Goal: Find contact information

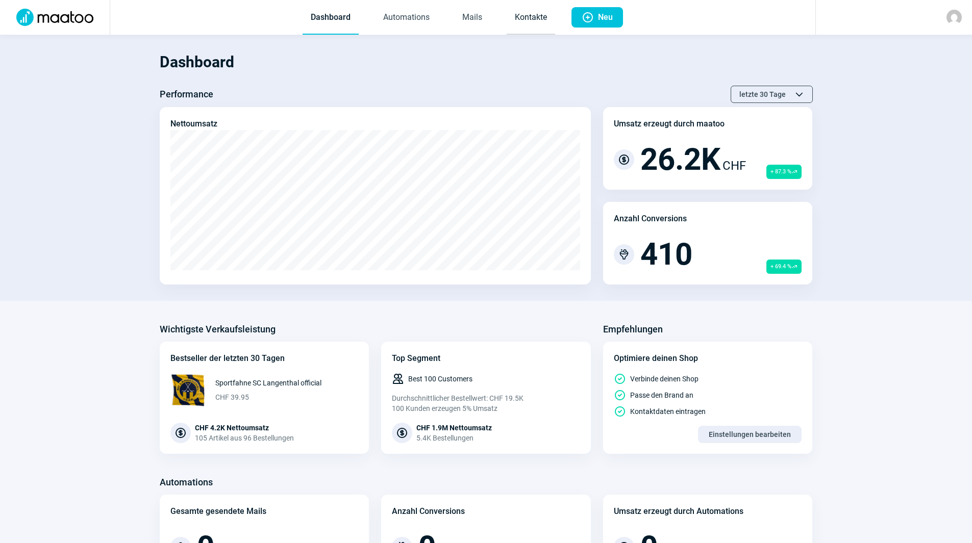
click at [516, 16] on link "Kontakte" at bounding box center [530, 18] width 48 height 34
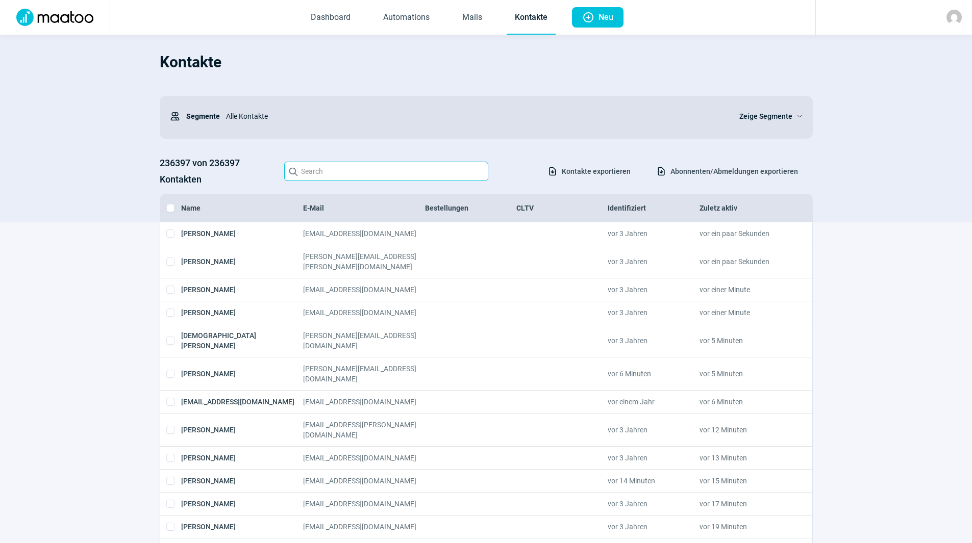
click at [386, 165] on input "Search icon" at bounding box center [386, 171] width 204 height 19
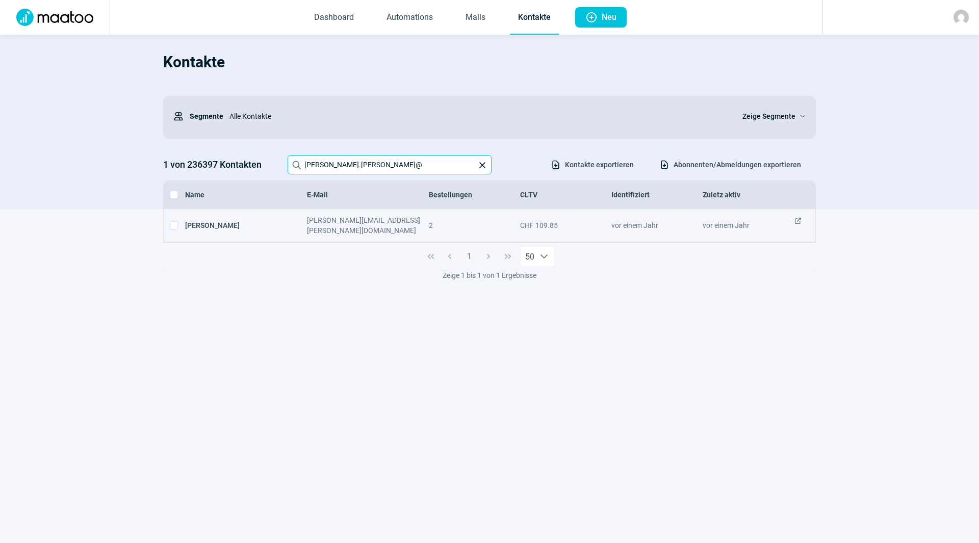
type input "[PERSON_NAME].[PERSON_NAME]@"
click at [797, 221] on span "ExternalLink icon" at bounding box center [798, 225] width 8 height 20
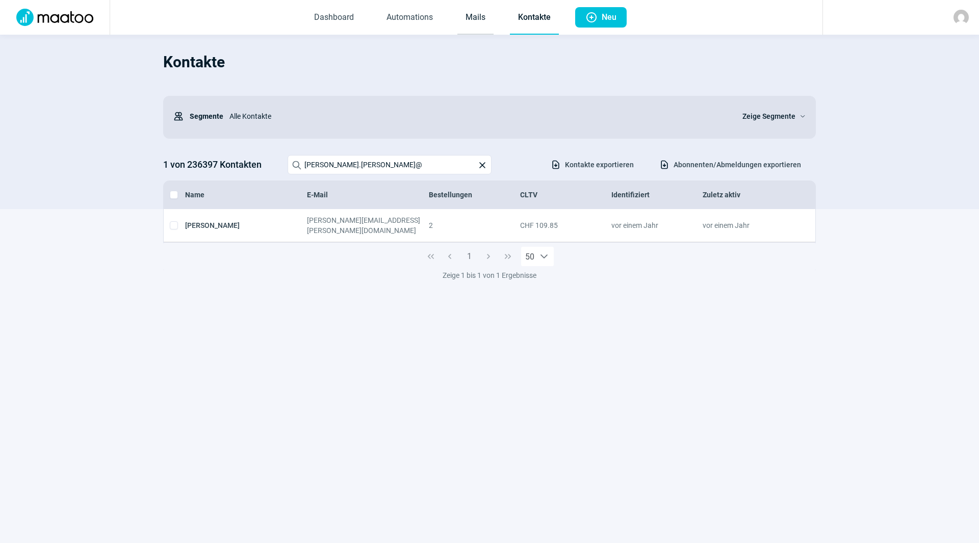
click at [493, 22] on link "Mails" at bounding box center [475, 18] width 36 height 34
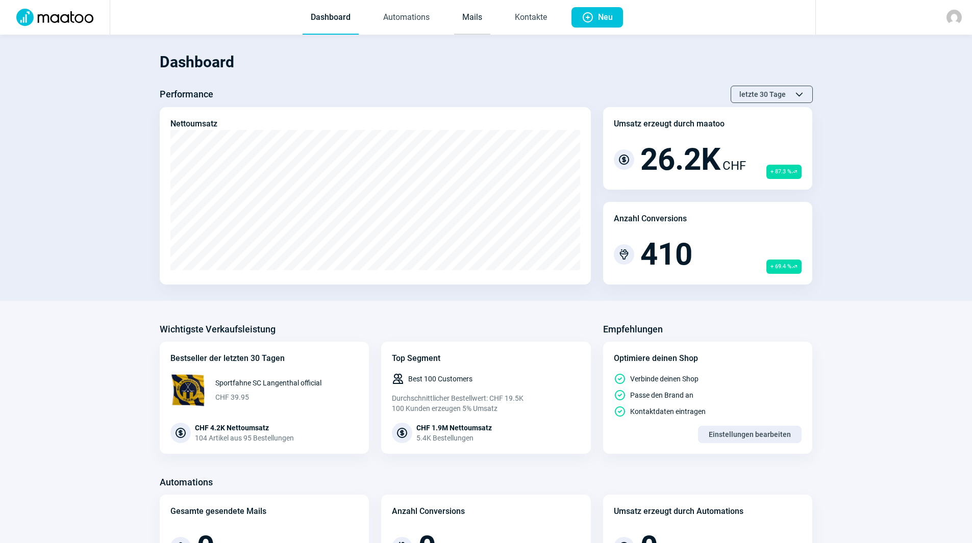
drag, startPoint x: 468, startPoint y: 13, endPoint x: 473, endPoint y: 9, distance: 6.5
click at [468, 13] on link "Mails" at bounding box center [472, 18] width 36 height 34
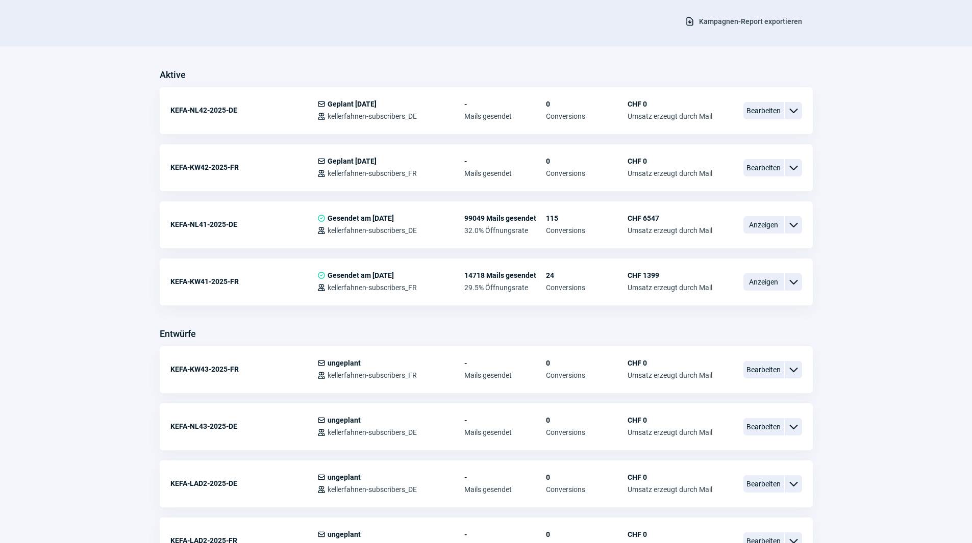
scroll to position [306, 0]
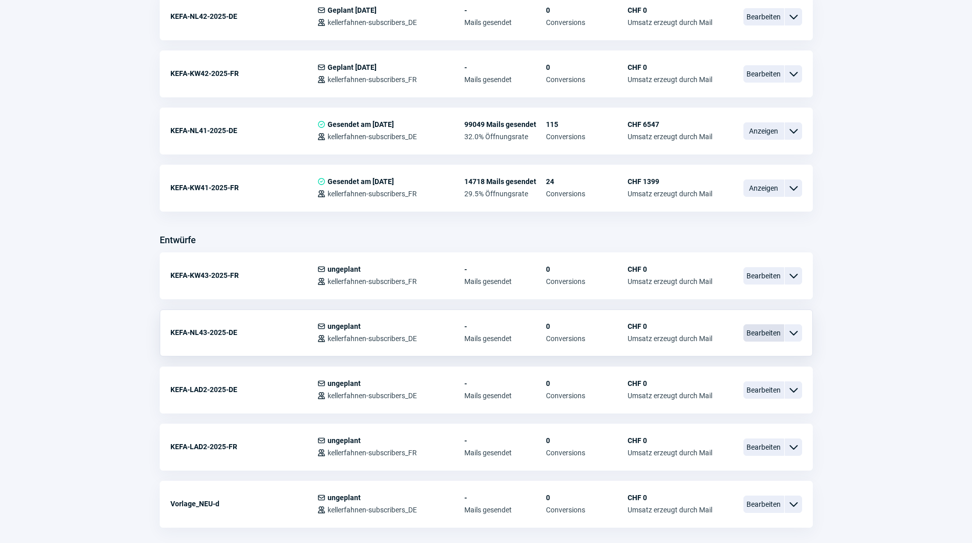
click at [752, 332] on span "Bearbeiten" at bounding box center [763, 332] width 41 height 17
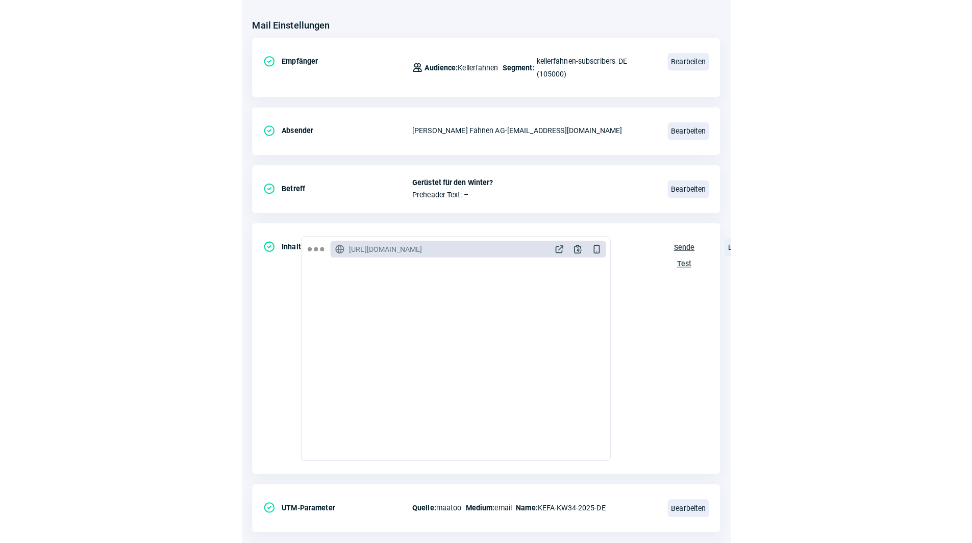
scroll to position [119, 0]
